Goal: Check status: Check status

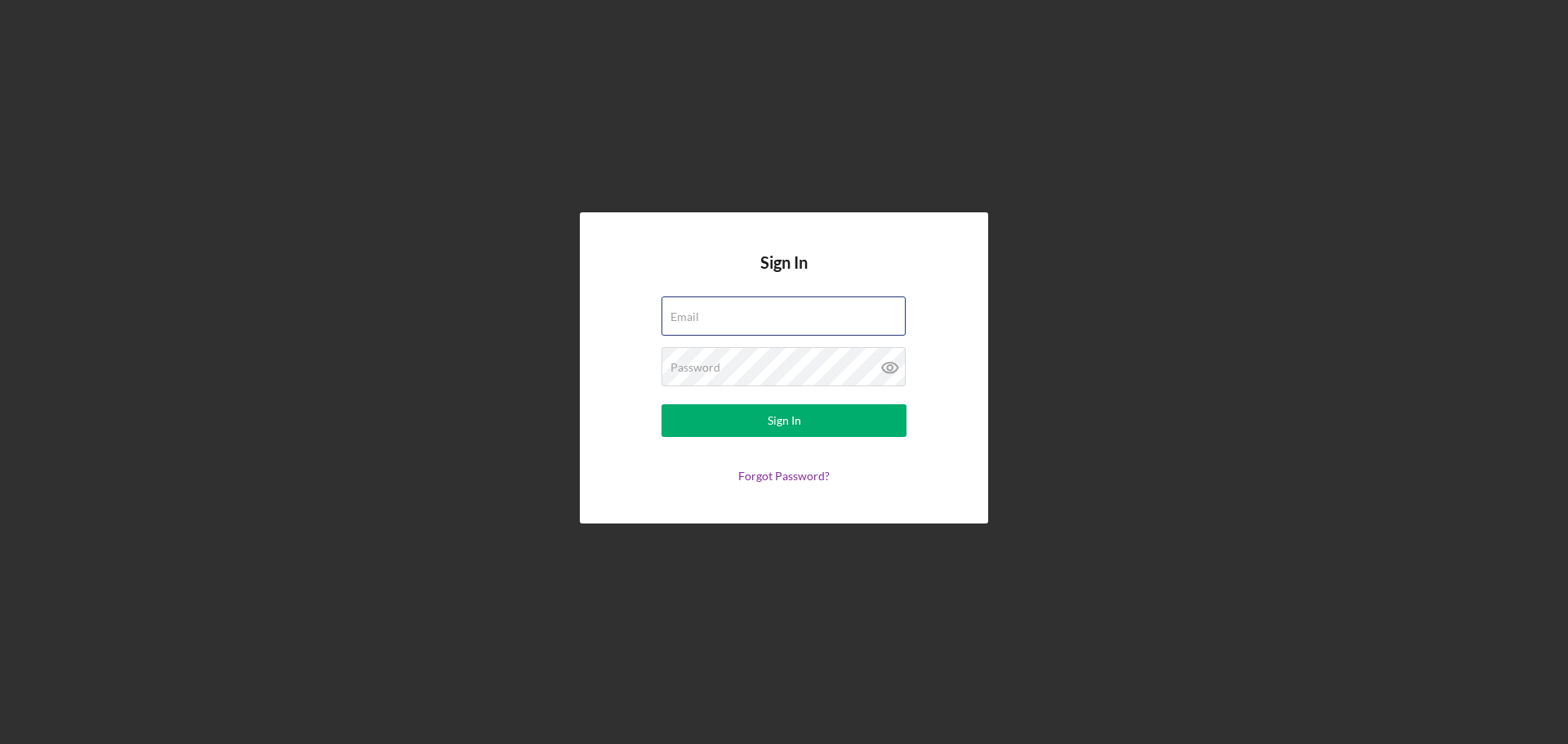
type input "[EMAIL_ADDRESS][DOMAIN_NAME]"
click at [855, 436] on form "Email [EMAIL_ADDRESS][DOMAIN_NAME] Password Sign In Forgot Password?" at bounding box center [784, 390] width 327 height 186
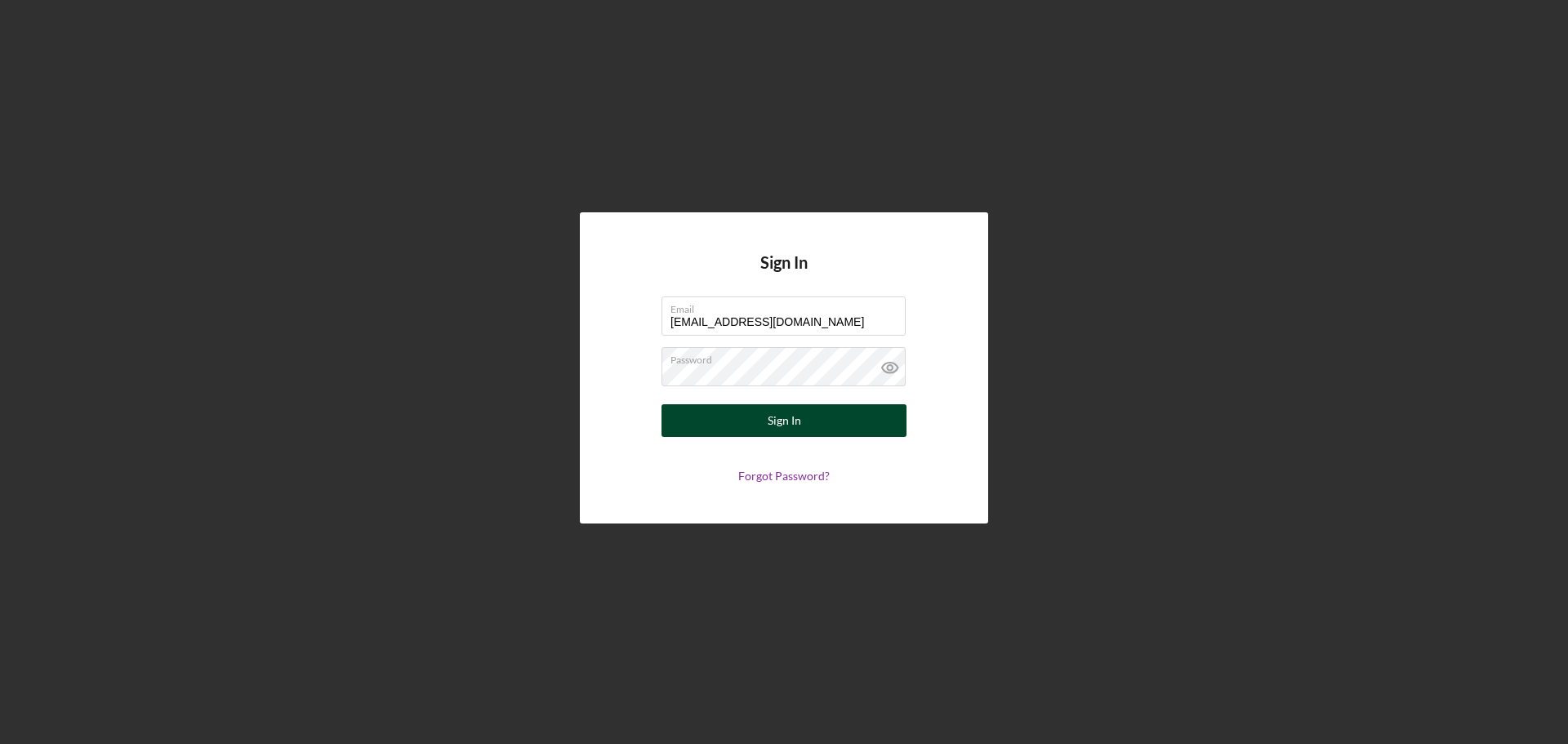
click at [840, 428] on button "Sign In" at bounding box center [784, 421] width 245 height 33
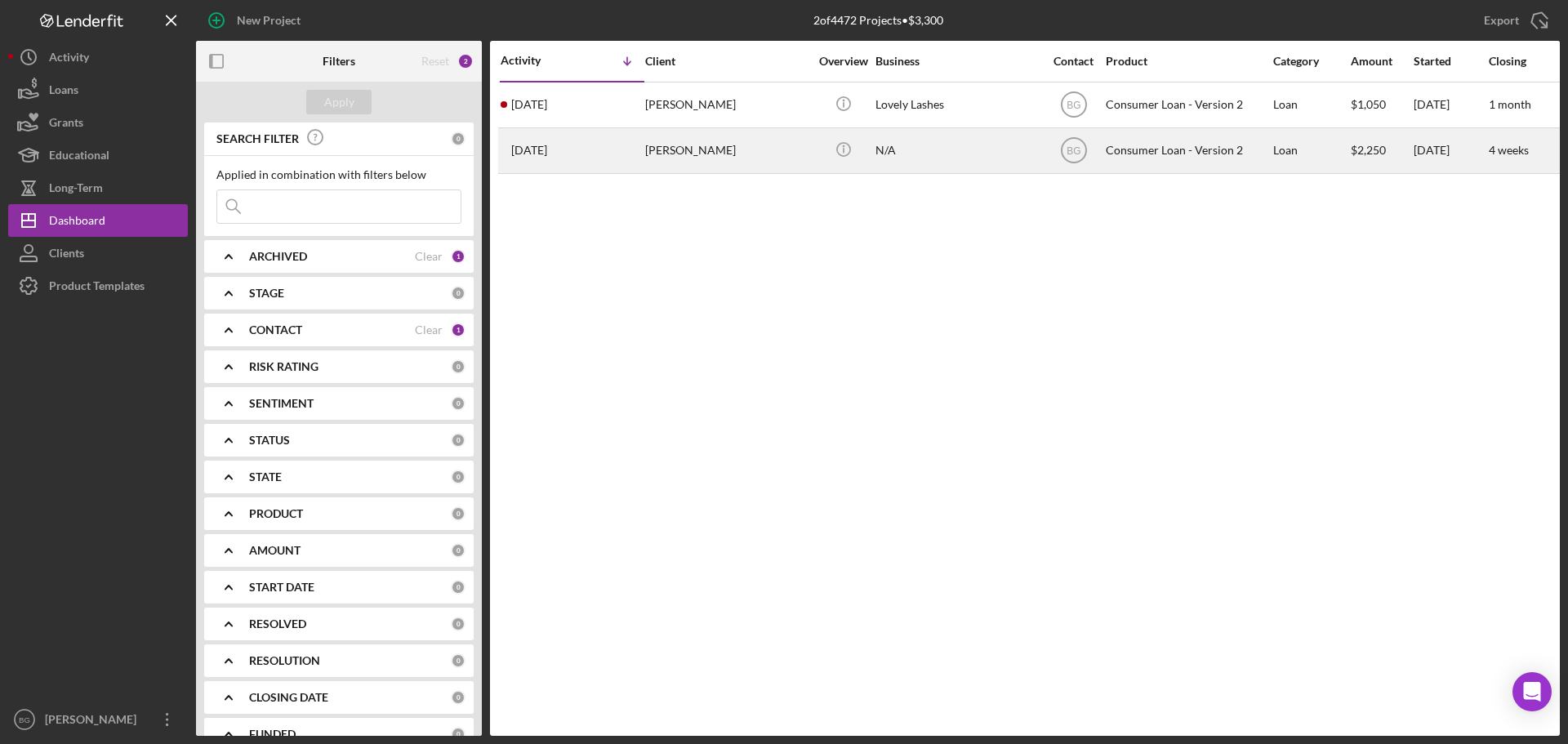
click at [671, 149] on div "[PERSON_NAME]" at bounding box center [726, 150] width 163 height 43
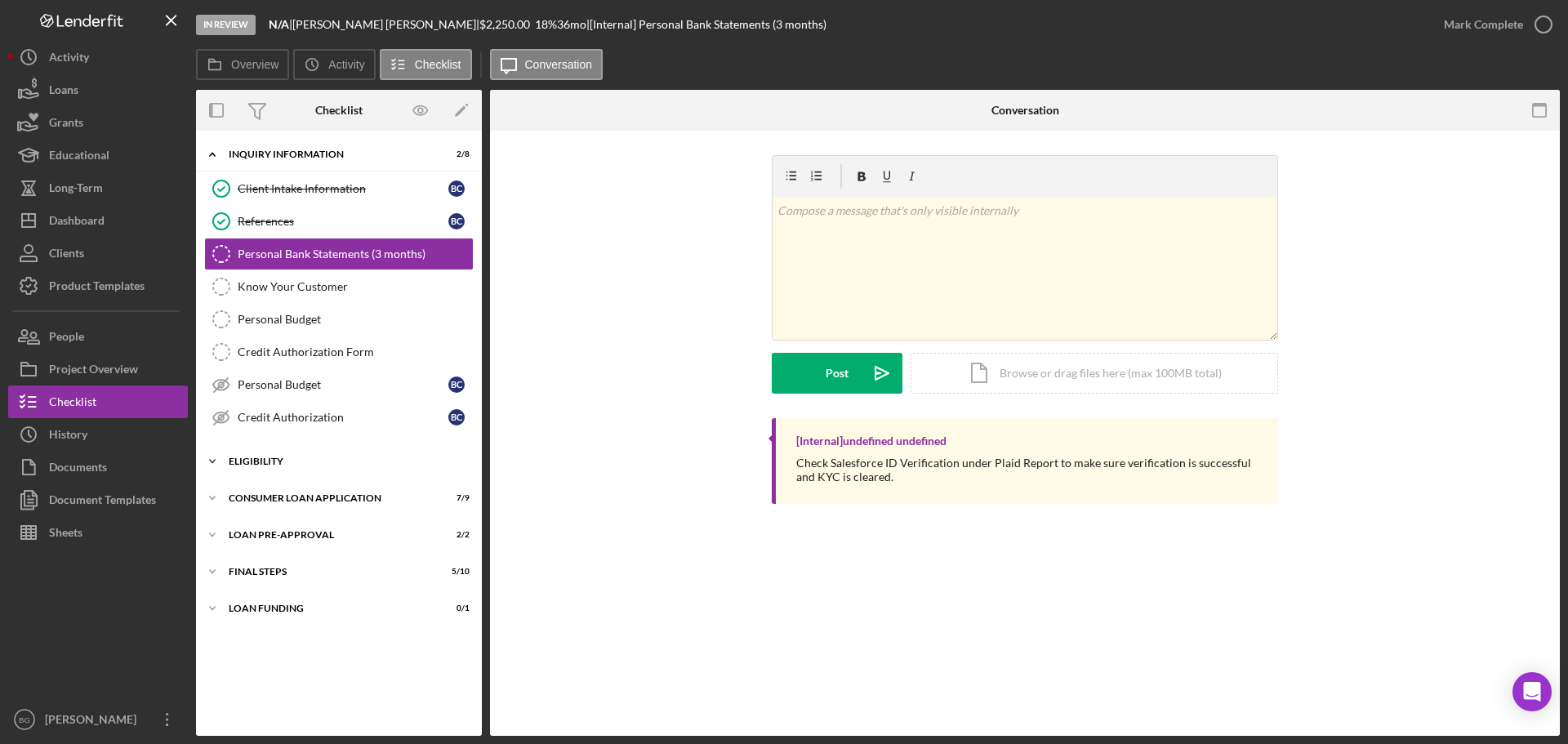
click at [247, 462] on div "Eligibility" at bounding box center [344, 461] width 233 height 10
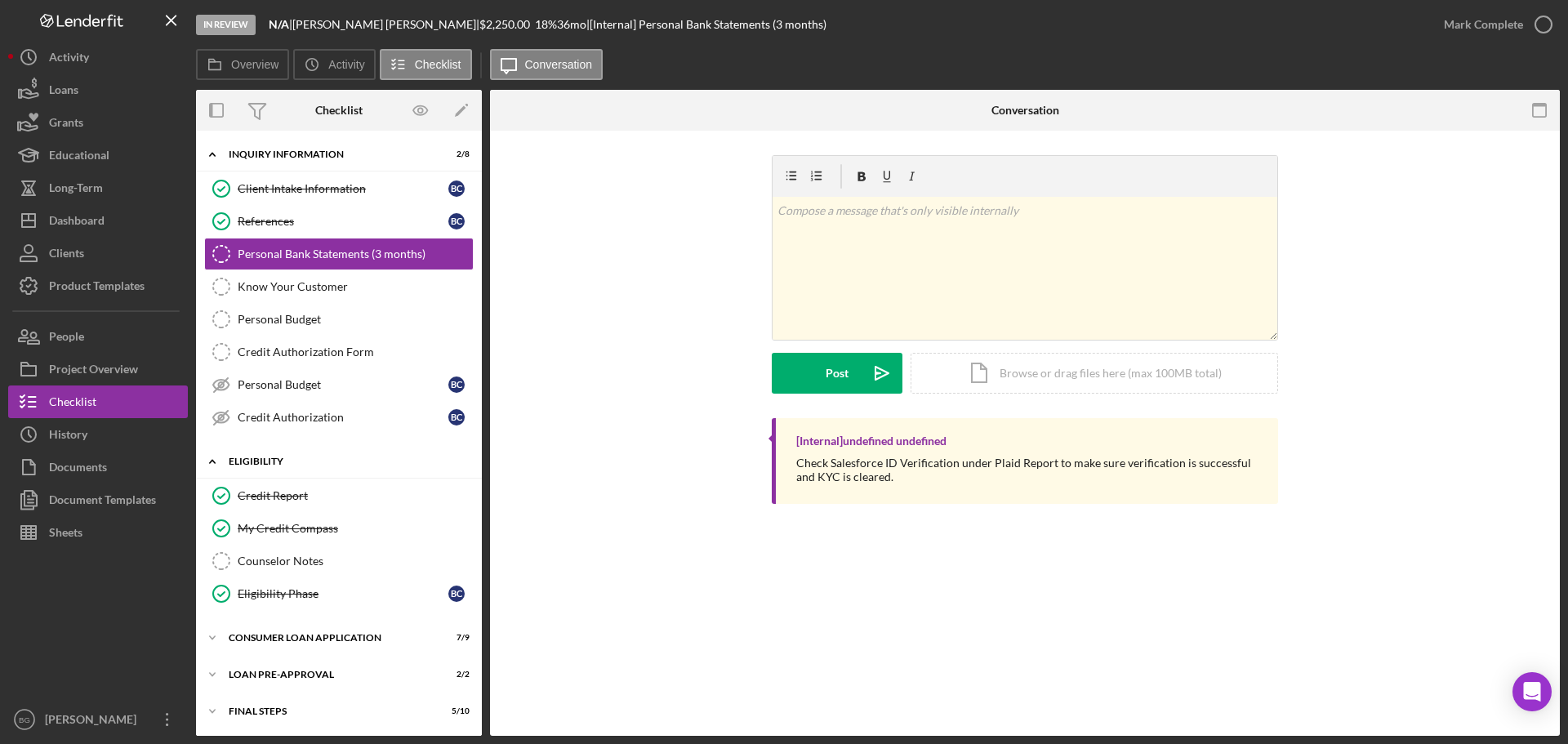
click at [247, 462] on div "Eligibility" at bounding box center [344, 461] width 233 height 10
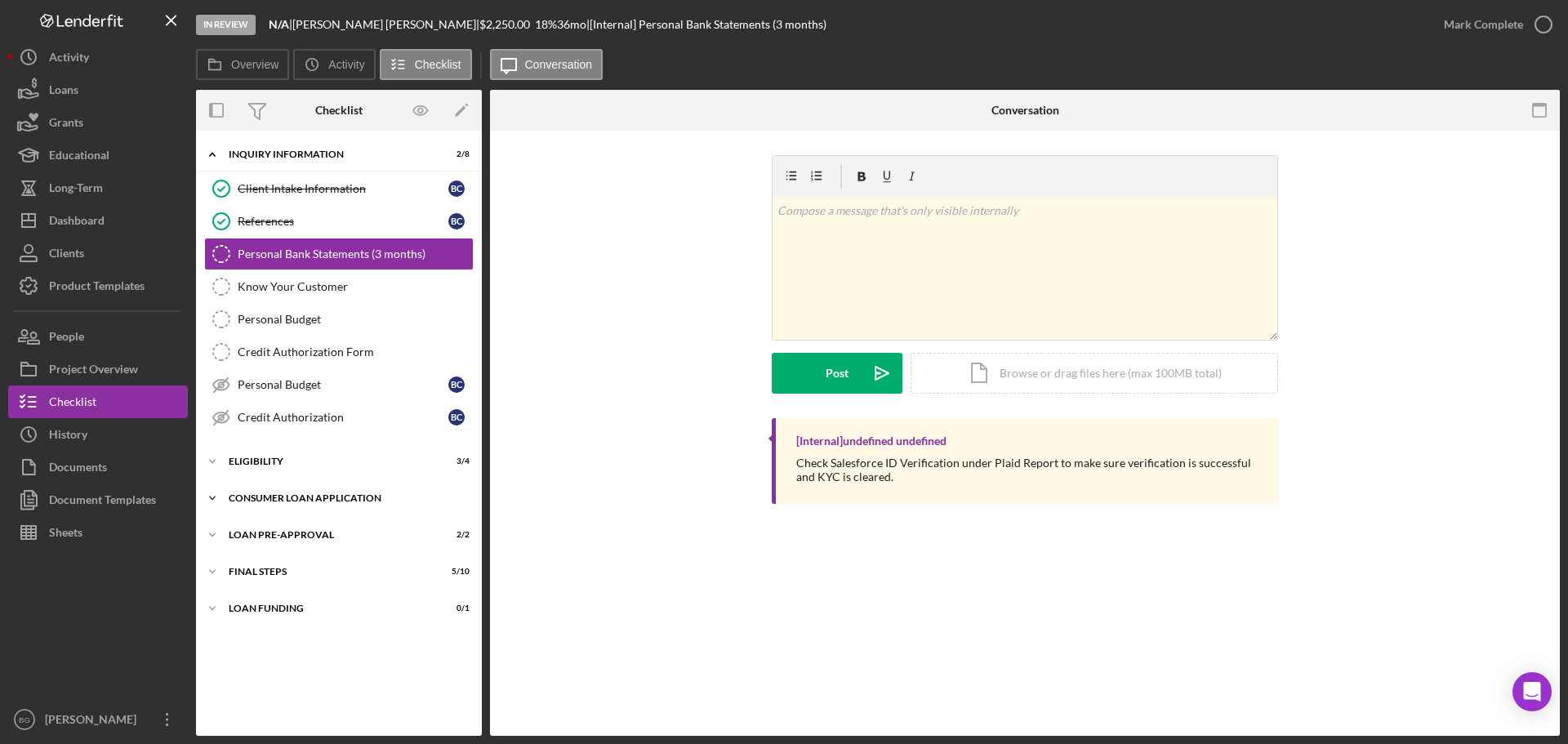
click at [251, 497] on div "Consumer Loan Application" at bounding box center [344, 498] width 233 height 10
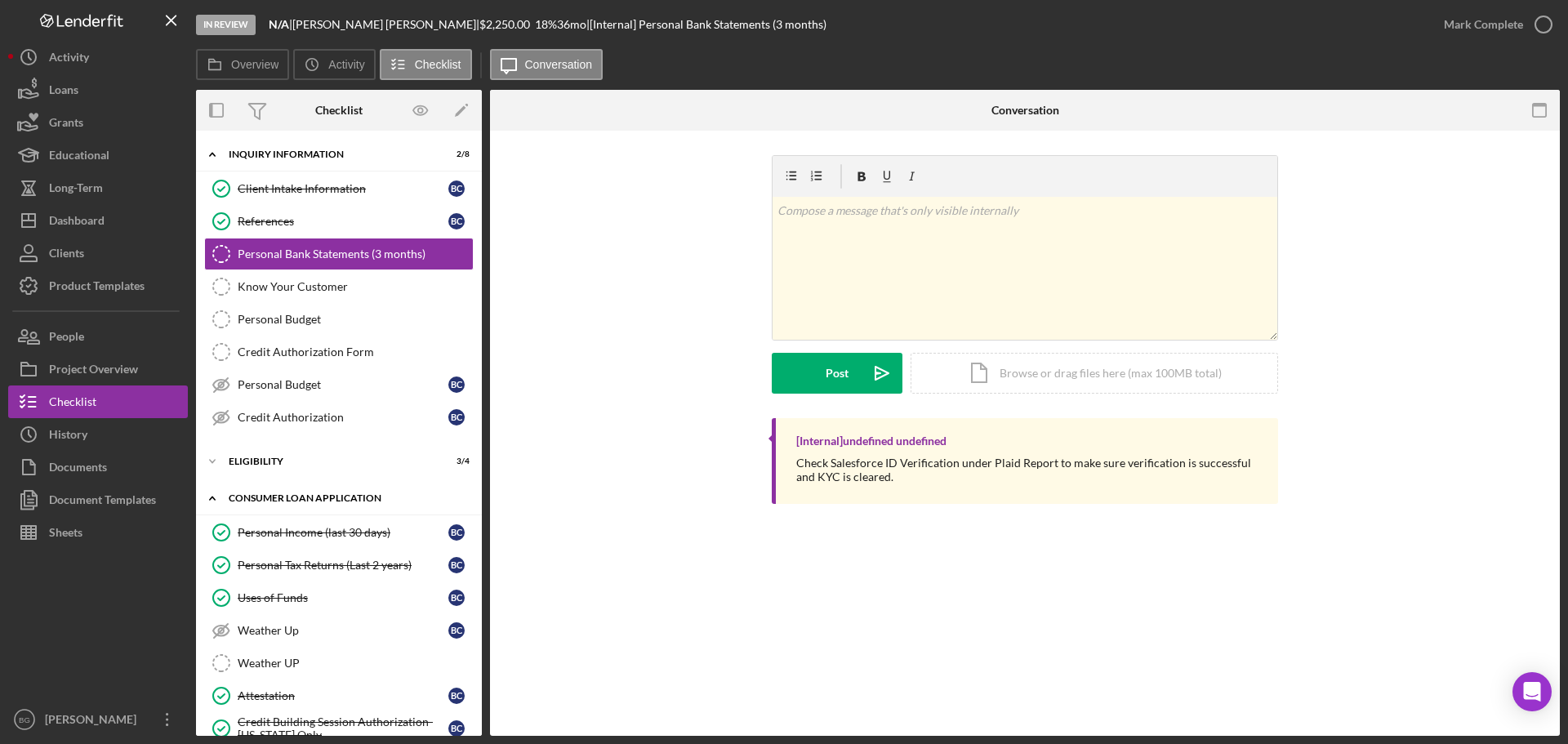
click at [251, 497] on div "Consumer Loan Application" at bounding box center [344, 498] width 233 height 10
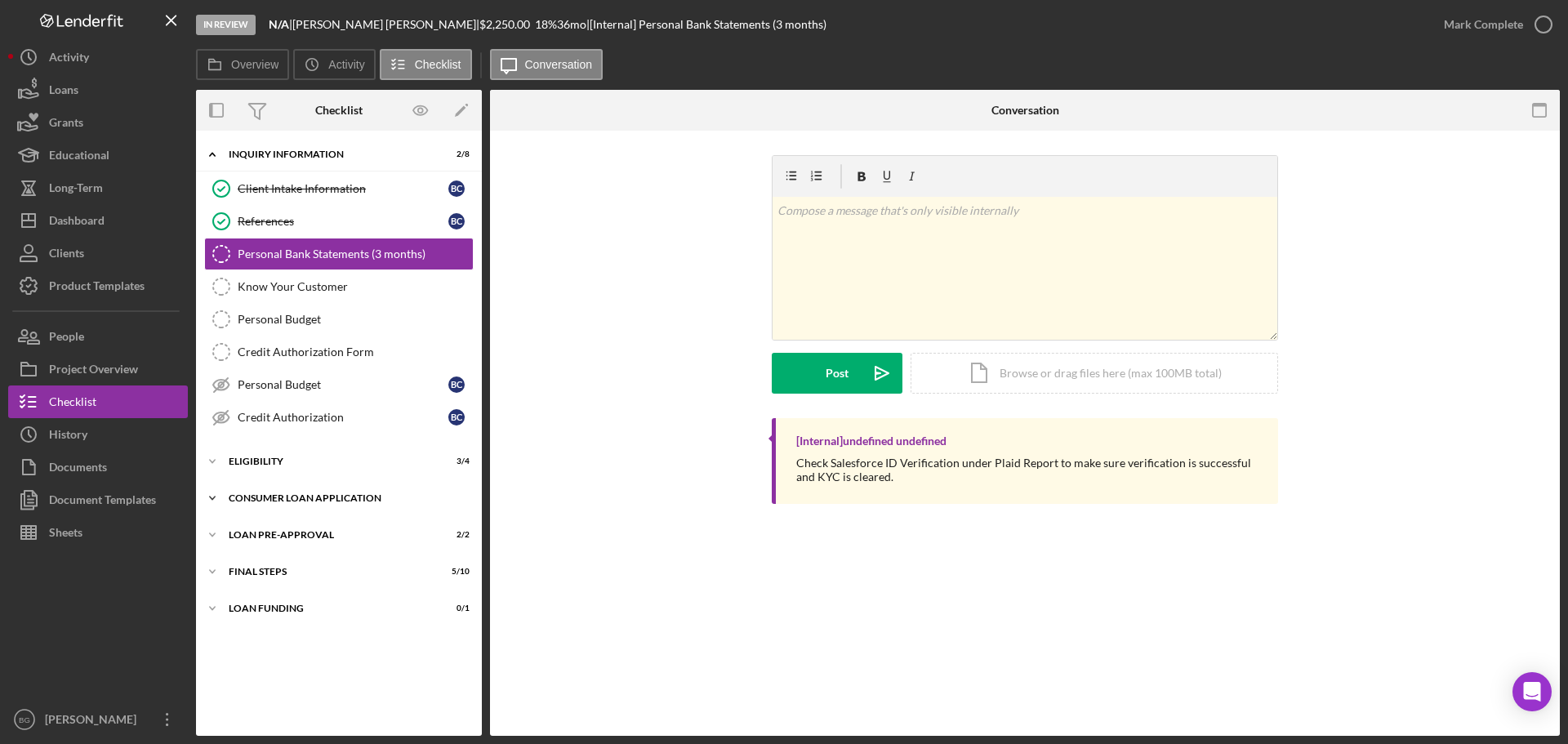
click at [251, 497] on div "Consumer Loan Application" at bounding box center [344, 498] width 233 height 10
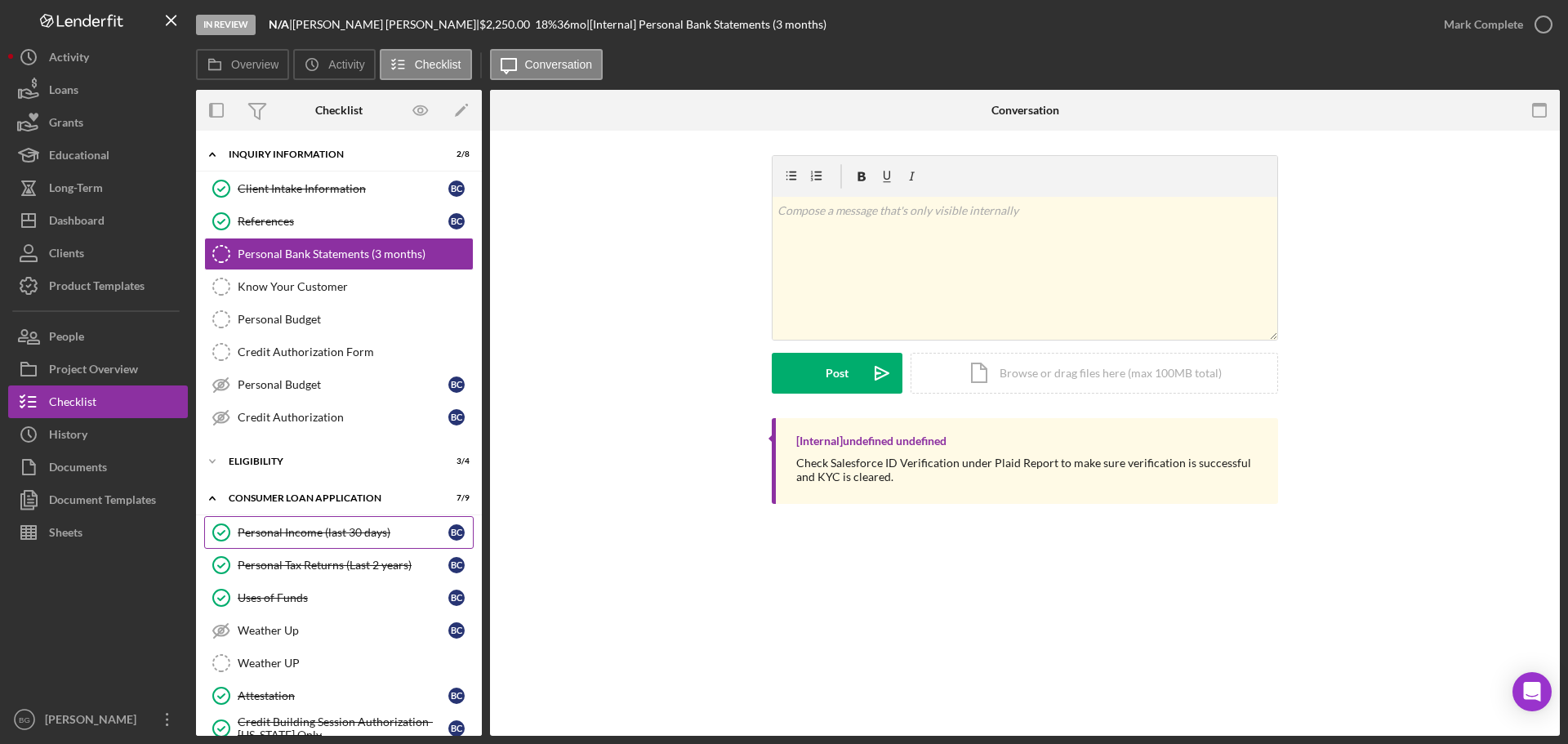
click at [255, 530] on div "Personal Income (last 30 days)" at bounding box center [342, 532] width 211 height 13
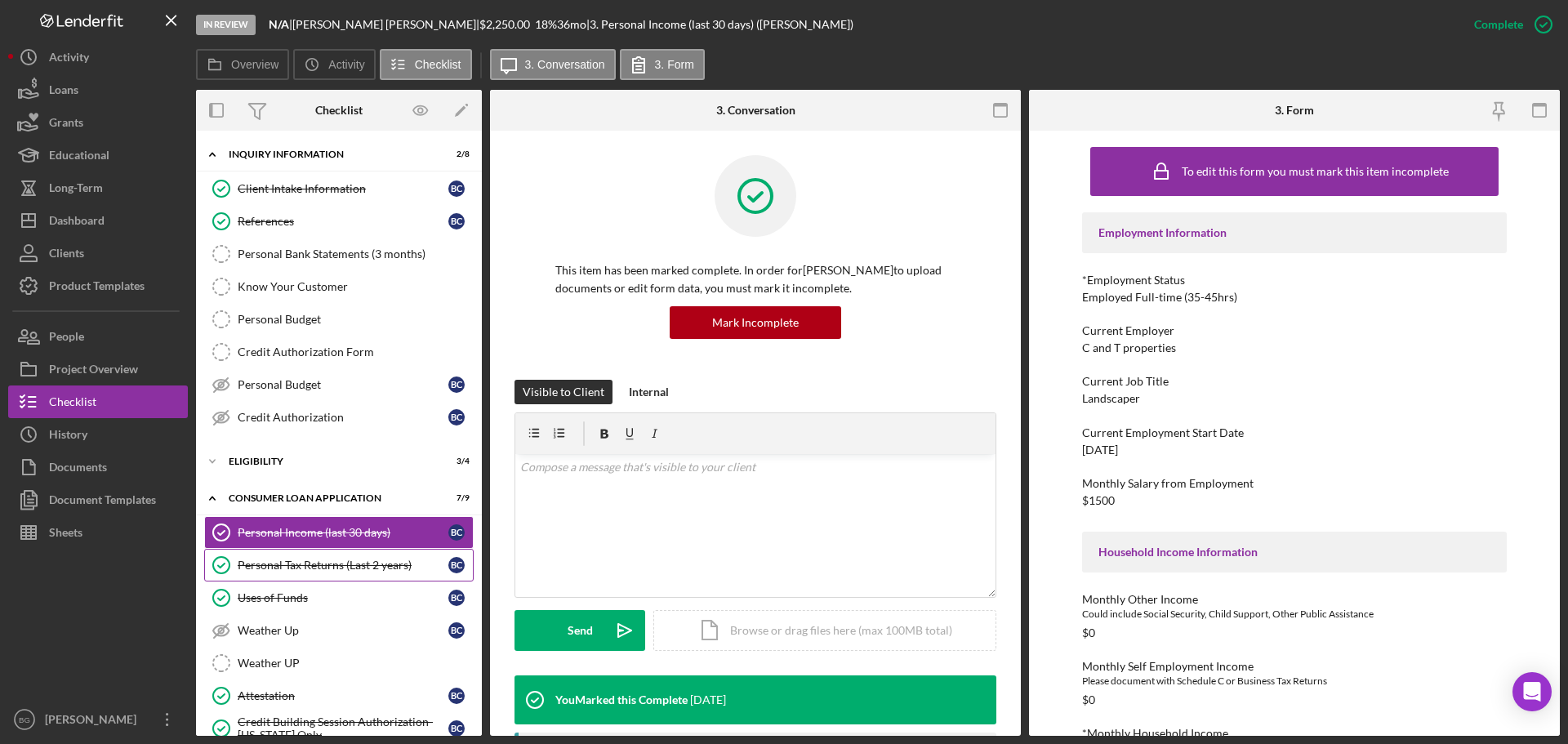
click at [261, 568] on div "Personal Tax Returns (Last 2 years)" at bounding box center [342, 565] width 211 height 13
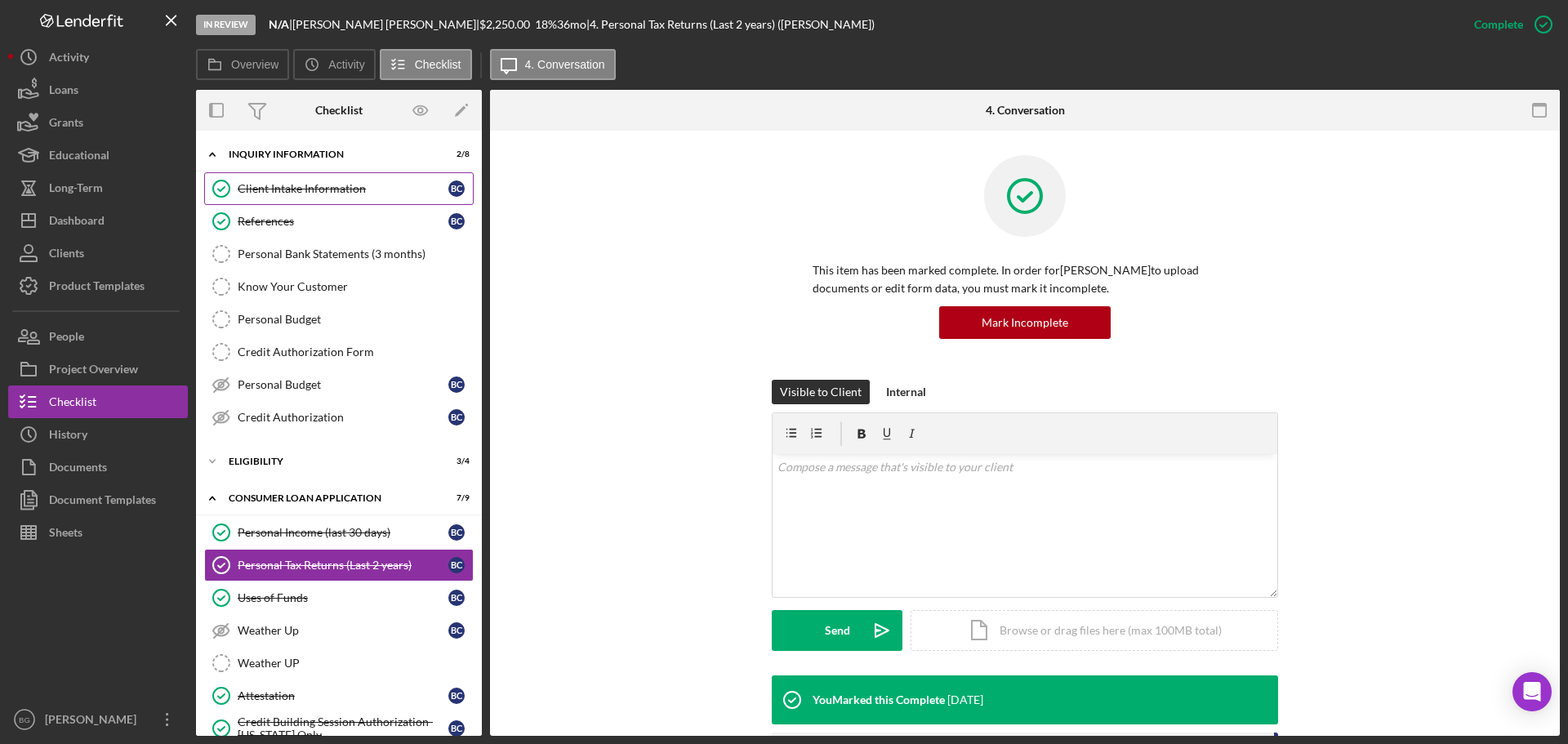
click at [257, 190] on div "Client Intake Information" at bounding box center [342, 188] width 211 height 13
